Goal: Information Seeking & Learning: Learn about a topic

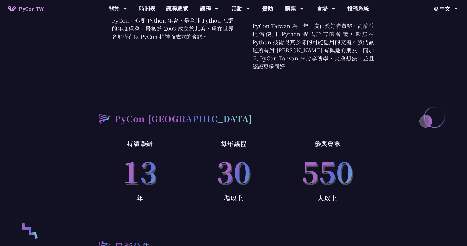
scroll to position [228, 0]
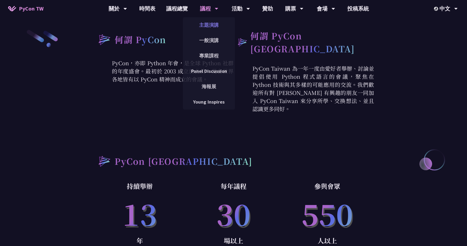
click at [214, 23] on link "主題演講" at bounding box center [209, 25] width 52 height 13
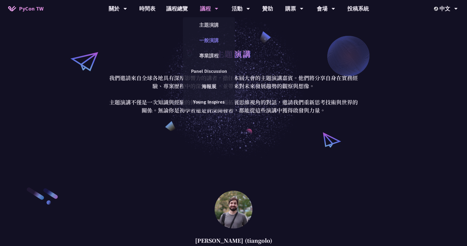
click at [215, 42] on link "一般演講" at bounding box center [209, 40] width 52 height 13
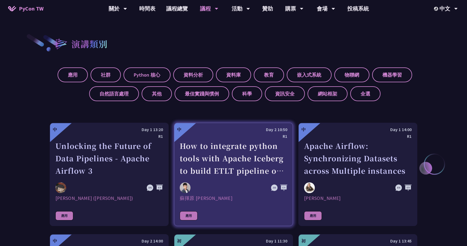
scroll to position [186, 0]
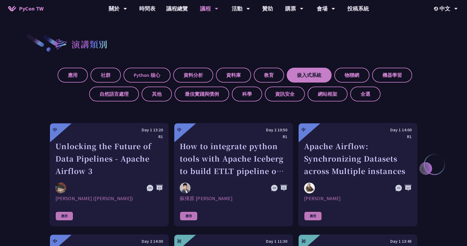
click at [306, 71] on label "嵌入式系統" at bounding box center [309, 75] width 45 height 15
click at [0, 0] on input "嵌入式系統" at bounding box center [0, 0] width 0 height 0
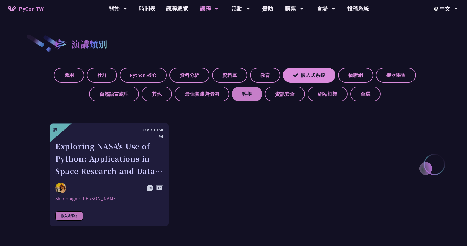
click at [247, 95] on label "科學" at bounding box center [247, 94] width 30 height 15
click at [0, 0] on input "科學" at bounding box center [0, 0] width 0 height 0
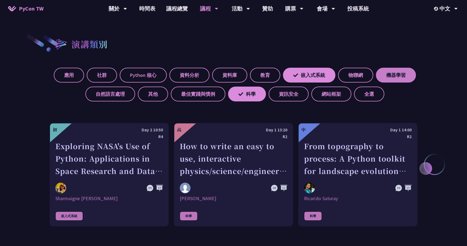
click at [401, 73] on label "機器學習" at bounding box center [396, 75] width 40 height 15
click at [0, 0] on input "機器學習" at bounding box center [0, 0] width 0 height 0
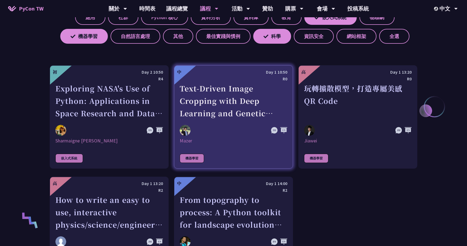
scroll to position [255, 0]
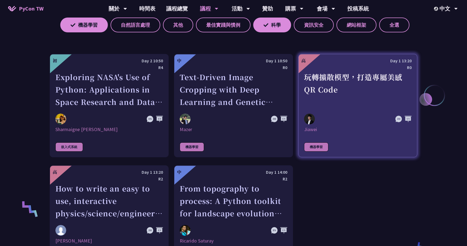
click at [327, 121] on div at bounding box center [341, 119] width 75 height 11
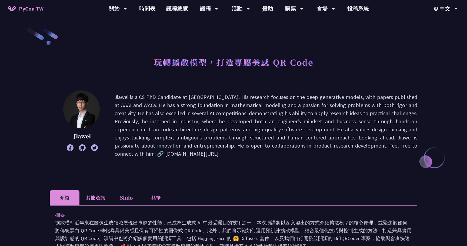
click at [82, 106] on img at bounding box center [81, 110] width 36 height 38
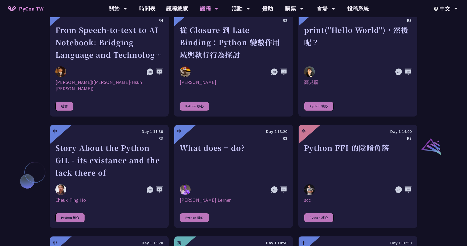
scroll to position [526, 0]
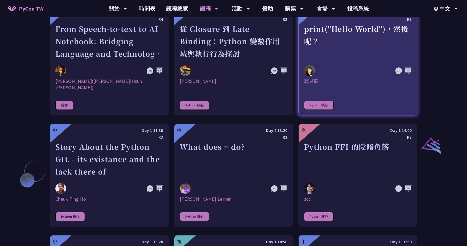
click at [345, 61] on link "中 Day 2 10:50 R3 print("Hello World")，然後呢？ [DEMOGRAPHIC_DATA] Python 核心" at bounding box center [357, 61] width 119 height 110
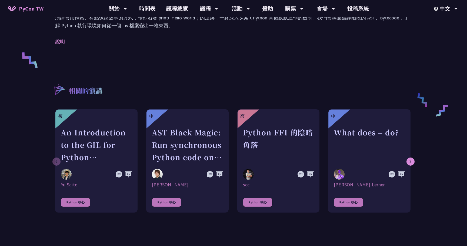
scroll to position [280, 0]
